Goal: Information Seeking & Learning: Check status

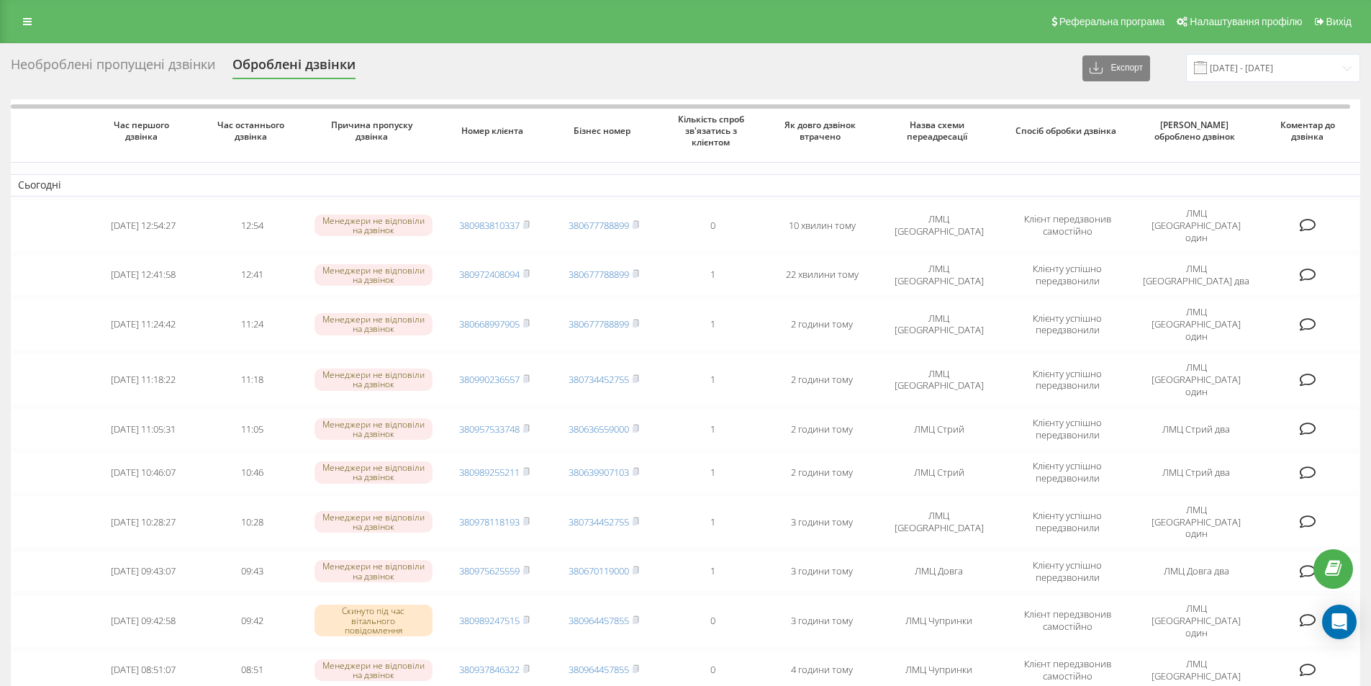
click at [120, 67] on div "Необроблені пропущені дзвінки" at bounding box center [113, 68] width 204 height 22
click at [91, 65] on div "Необроблені пропущені дзвінки" at bounding box center [113, 68] width 204 height 22
click at [121, 57] on div "Необроблені пропущені дзвінки" at bounding box center [113, 68] width 204 height 22
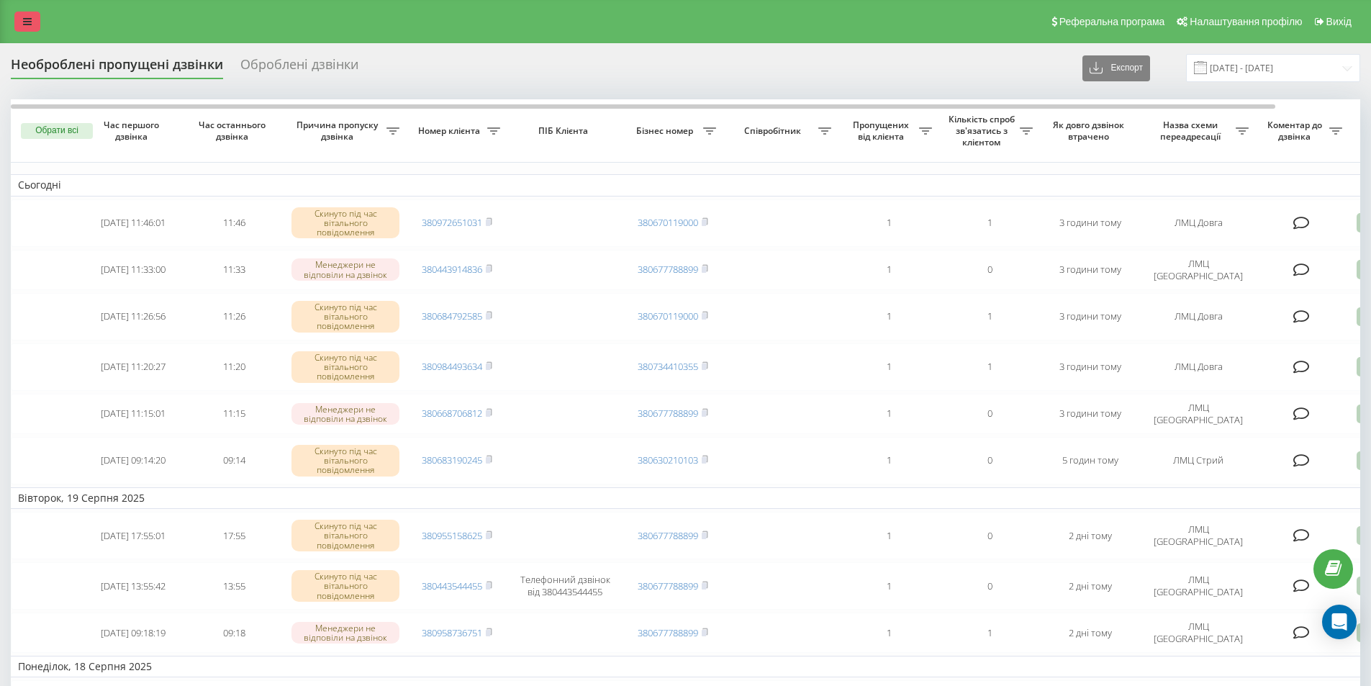
click at [40, 17] on link at bounding box center [27, 22] width 26 height 20
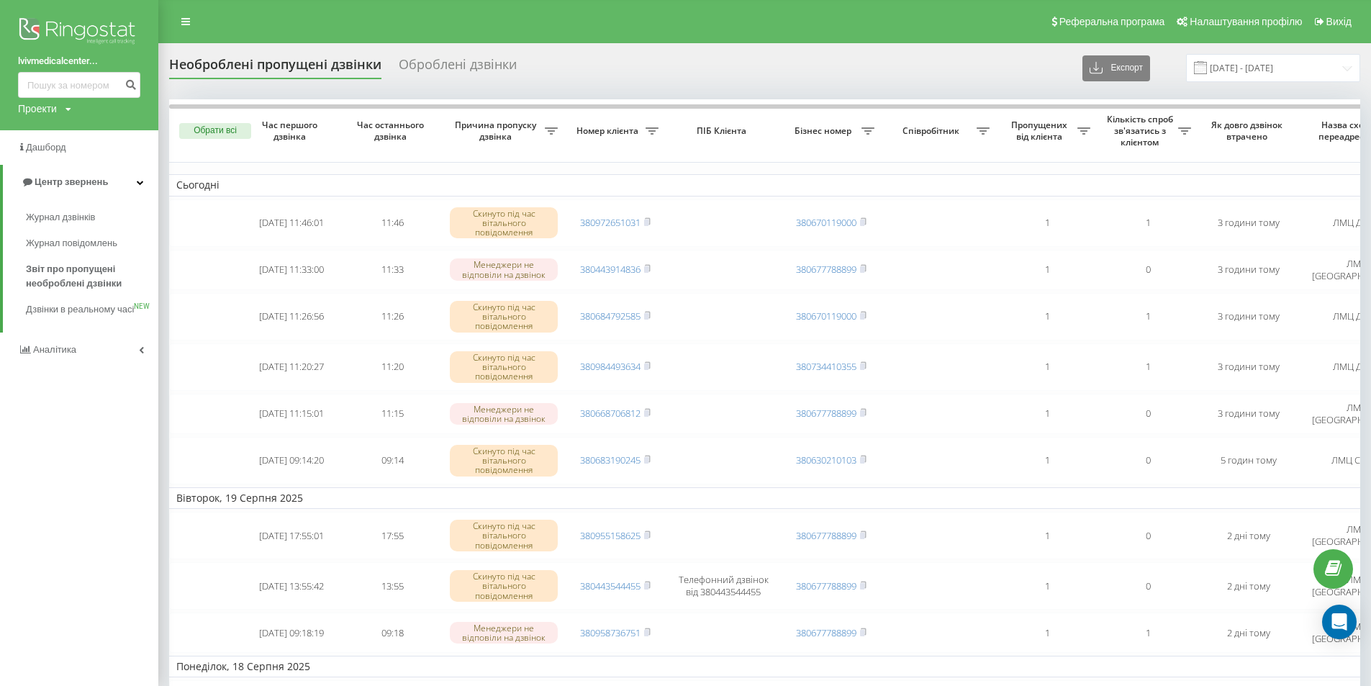
click at [35, 70] on div "lvivmedicalcenter... Проекти [DOMAIN_NAME]" at bounding box center [79, 65] width 158 height 130
click at [49, 78] on input at bounding box center [79, 85] width 122 height 26
paste input "380986187790"
type input "380986187790"
click at [127, 79] on icon "submit" at bounding box center [131, 82] width 12 height 9
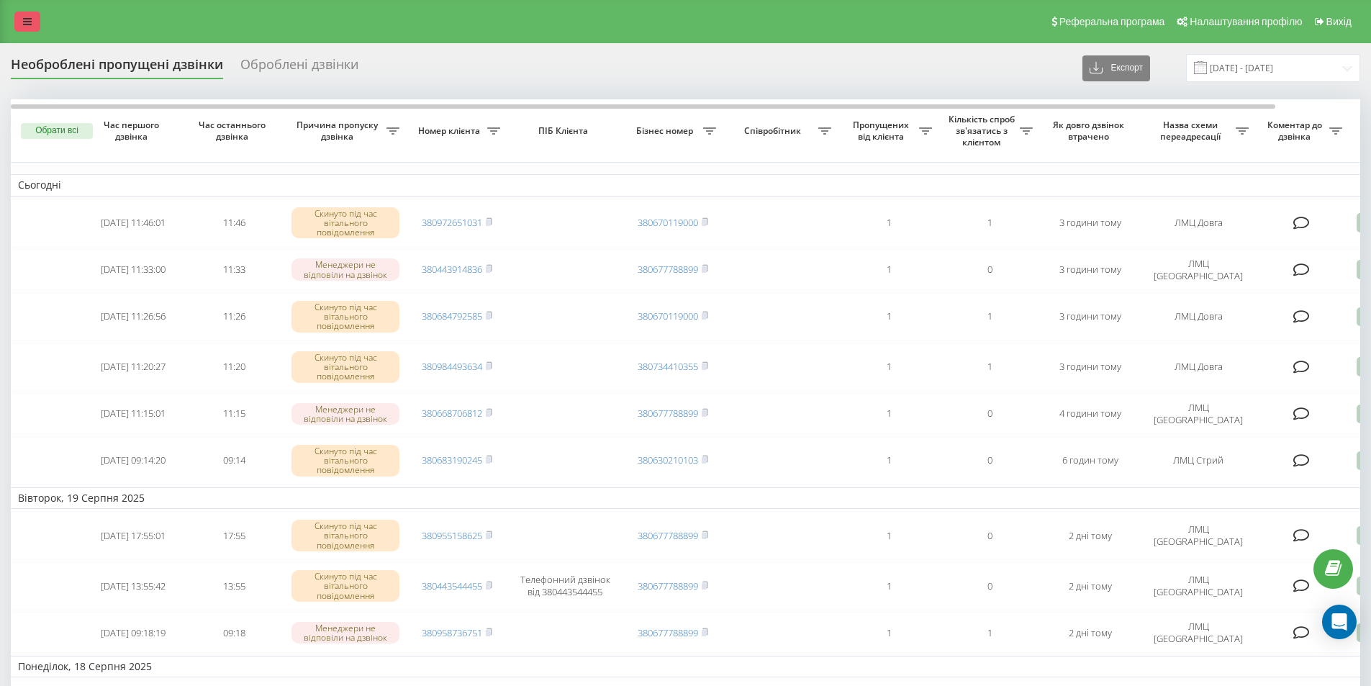
click at [27, 17] on icon at bounding box center [27, 22] width 9 height 10
